Goal: Navigation & Orientation: Go to known website

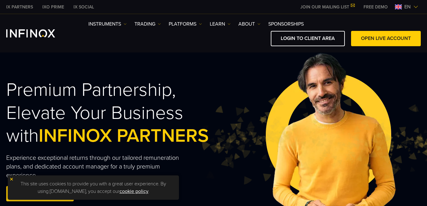
click at [414, 9] on img at bounding box center [416, 6] width 5 height 5
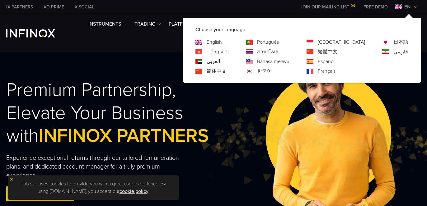
click at [335, 62] on link "Español" at bounding box center [326, 61] width 17 height 7
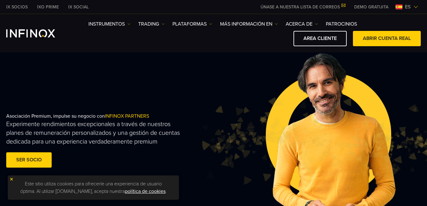
click at [410, 10] on span "es" at bounding box center [408, 6] width 11 height 7
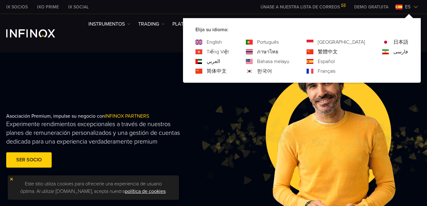
click at [279, 43] on link "Português" at bounding box center [268, 41] width 22 height 7
